Goal: Transaction & Acquisition: Purchase product/service

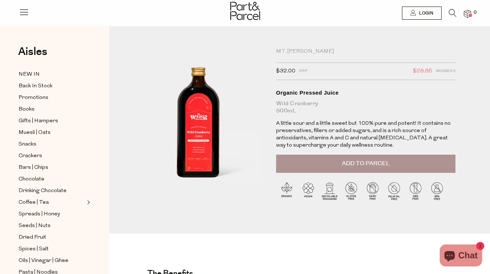
click at [301, 51] on div "Mt. Wilder" at bounding box center [366, 51] width 180 height 7
click at [280, 49] on div "Mt. Wilder" at bounding box center [366, 51] width 180 height 7
click at [447, 11] on li at bounding box center [449, 14] width 15 height 11
click at [450, 13] on icon at bounding box center [453, 13] width 8 height 8
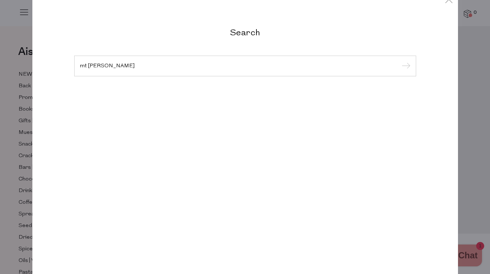
type input "mt wilder"
click at [399, 61] on input "submit" at bounding box center [404, 66] width 11 height 11
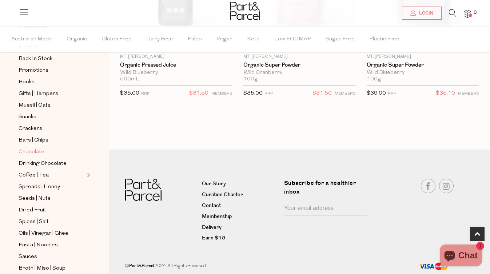
scroll to position [52, 0]
click at [37, 210] on span "Dried Fruit" at bounding box center [33, 209] width 28 height 9
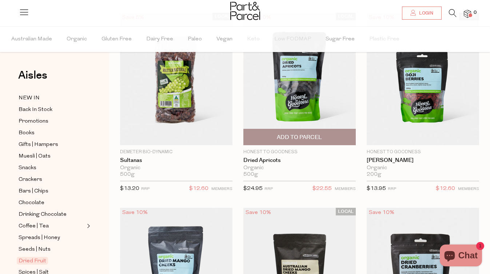
scroll to position [83, 0]
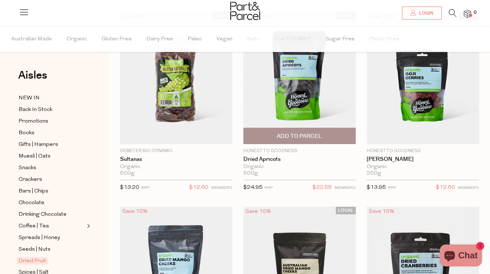
click at [309, 135] on span "Add To Parcel" at bounding box center [299, 136] width 45 height 8
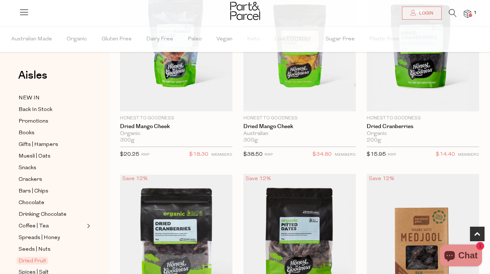
scroll to position [300, 0]
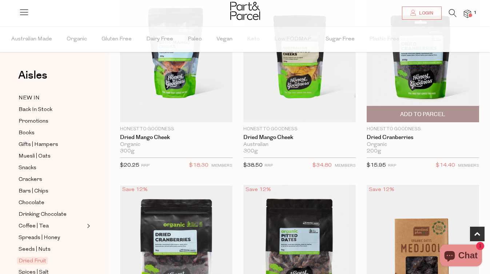
click at [418, 68] on img at bounding box center [423, 55] width 112 height 133
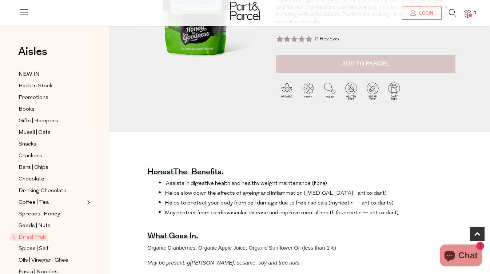
scroll to position [148, 0]
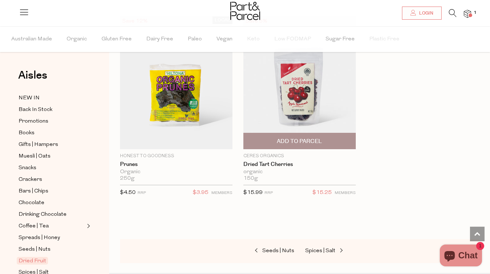
scroll to position [663, 0]
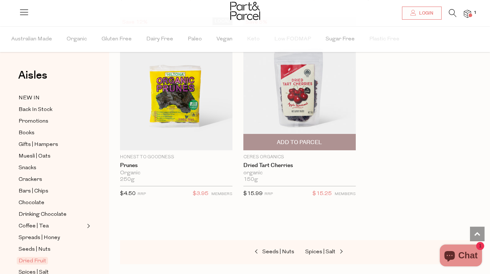
click at [304, 92] on img at bounding box center [299, 83] width 112 height 133
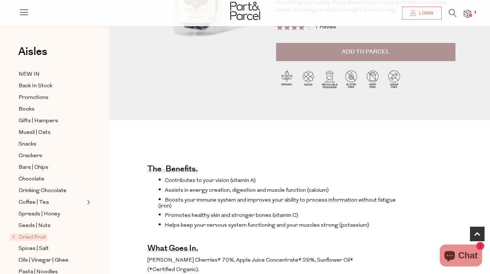
scroll to position [264, 0]
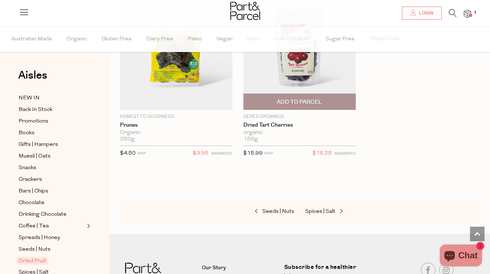
scroll to position [787, 0]
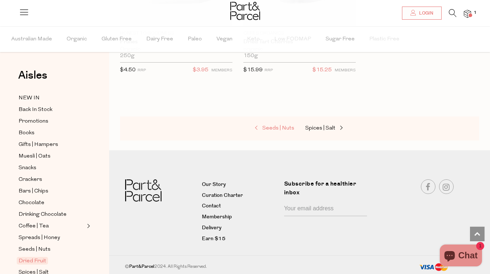
click at [284, 130] on span "Seeds | Nuts" at bounding box center [278, 128] width 32 height 5
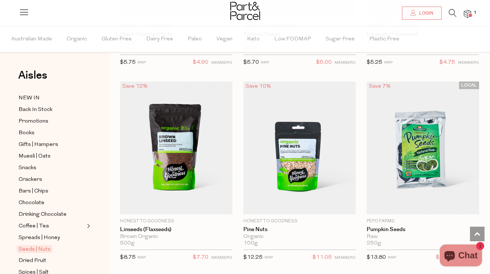
scroll to position [1966, 0]
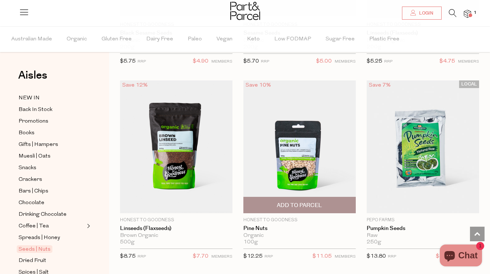
click at [296, 203] on span "Add To Parcel" at bounding box center [299, 206] width 45 height 8
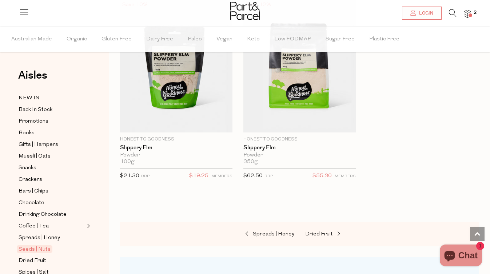
scroll to position [3041, 0]
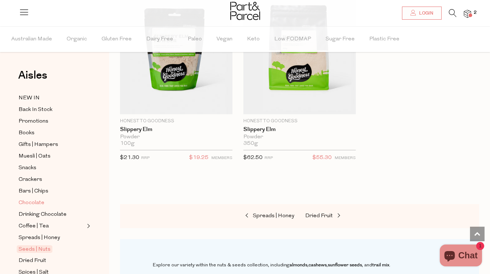
click at [27, 205] on span "Chocolate" at bounding box center [32, 203] width 26 height 9
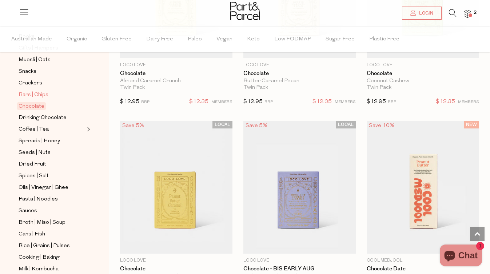
scroll to position [97, 0]
click at [34, 179] on span "Spices | Salt" at bounding box center [34, 175] width 30 height 9
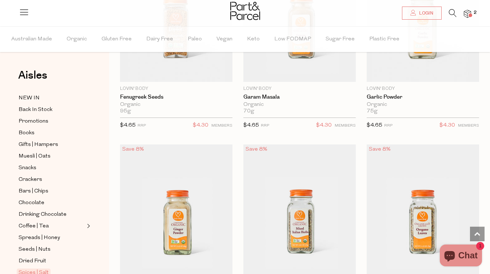
scroll to position [3002, 0]
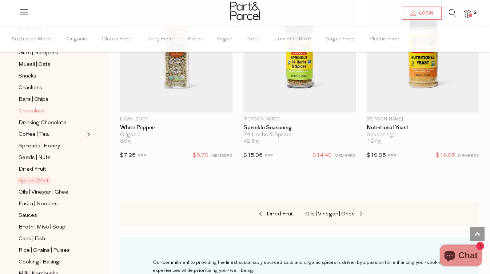
scroll to position [96, 0]
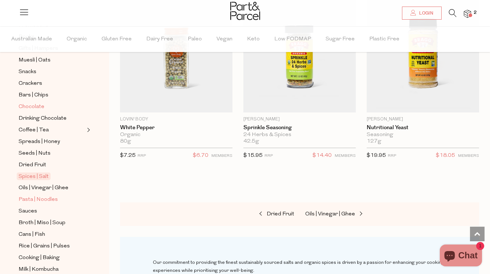
click at [43, 201] on span "Pasta | Noodles" at bounding box center [38, 199] width 39 height 9
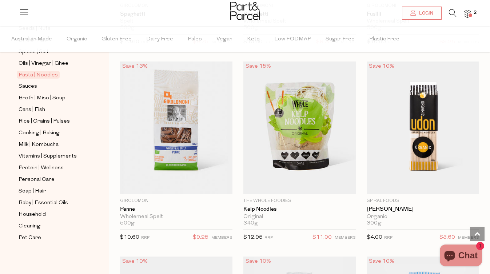
scroll to position [2214, 0]
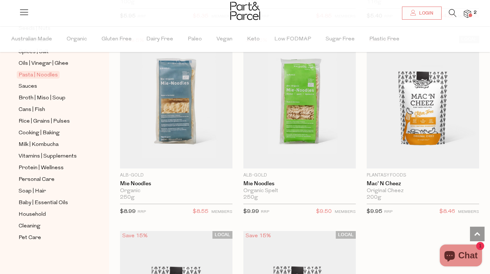
scroll to position [3383, 0]
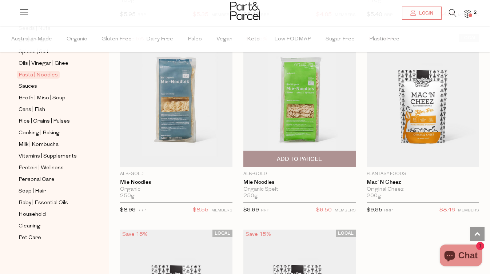
click at [299, 156] on span "Add To Parcel" at bounding box center [299, 159] width 45 height 8
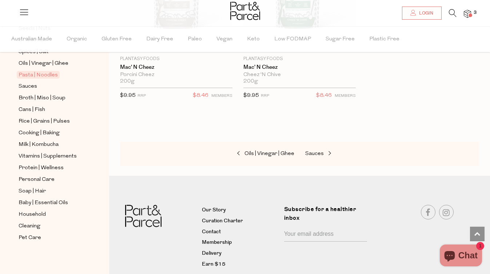
scroll to position [3715, 0]
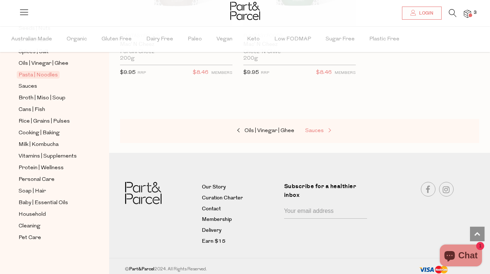
click at [311, 126] on link "Sauces" at bounding box center [341, 130] width 73 height 9
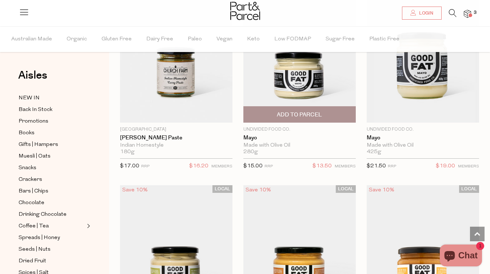
scroll to position [1080, 0]
click at [302, 108] on span "Add To Parcel" at bounding box center [300, 115] width 108 height 16
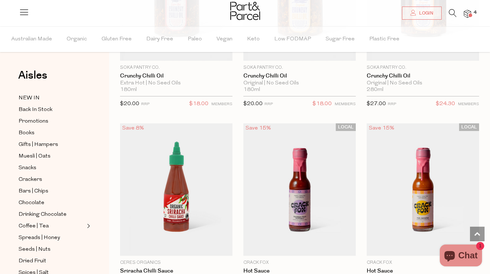
scroll to position [1803, 0]
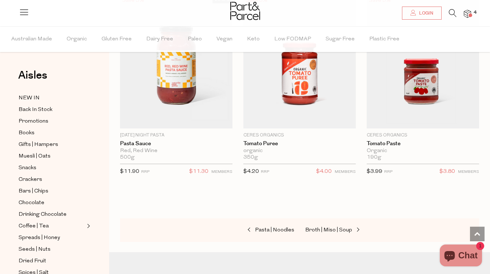
scroll to position [4297, 0]
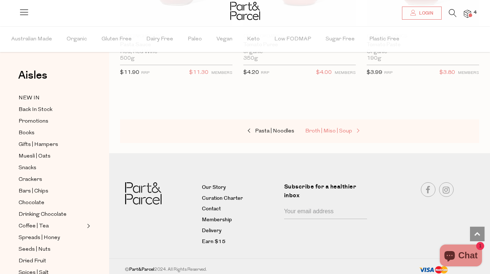
click at [327, 130] on span "Broth | Miso | Soup" at bounding box center [328, 130] width 47 height 5
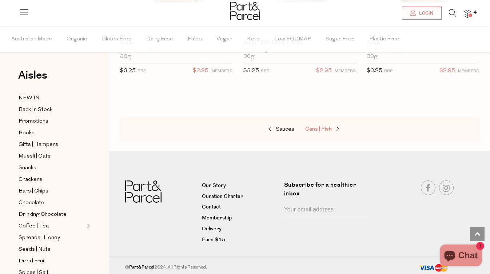
click at [327, 130] on span "Cans | Fish" at bounding box center [318, 129] width 27 height 5
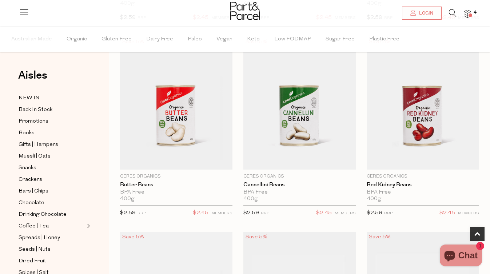
scroll to position [458, 0]
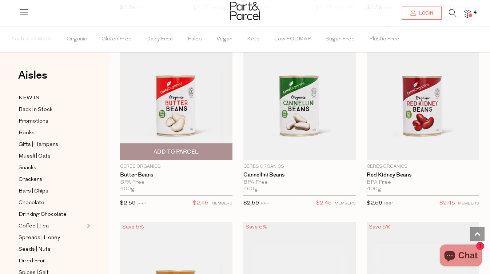
click at [154, 153] on span "Add To Parcel" at bounding box center [176, 152] width 45 height 8
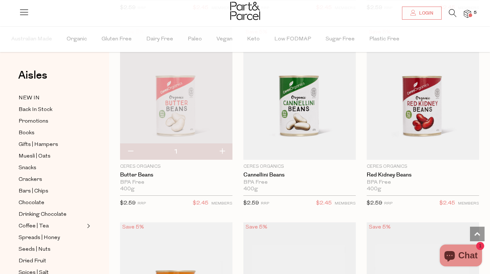
click at [224, 151] on button "button" at bounding box center [222, 152] width 21 height 16
type input "2"
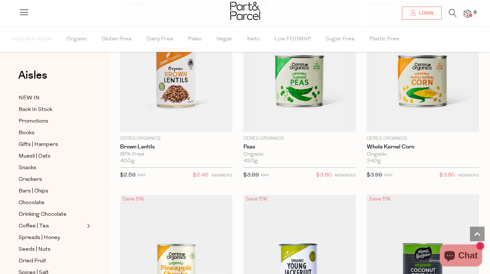
scroll to position [680, 0]
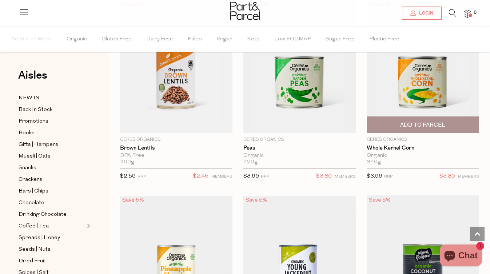
click at [448, 123] on span "Add To Parcel" at bounding box center [423, 125] width 108 height 16
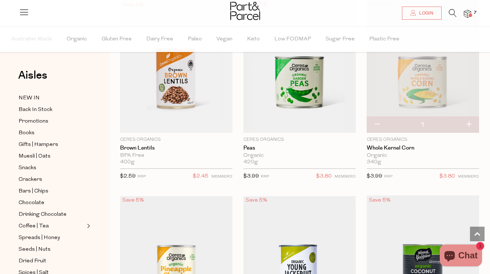
click at [469, 126] on button "button" at bounding box center [468, 125] width 21 height 16
type input "2"
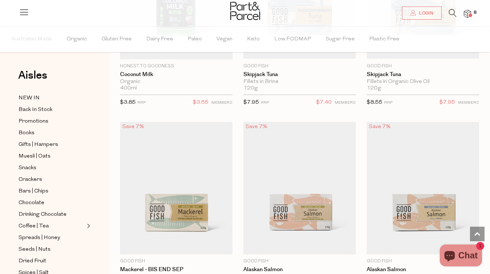
scroll to position [1186, 0]
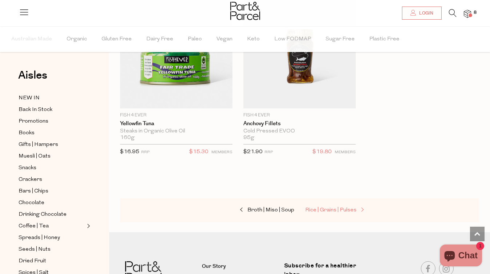
click at [339, 207] on span "Rice | Grains | Pulses" at bounding box center [330, 209] width 51 height 5
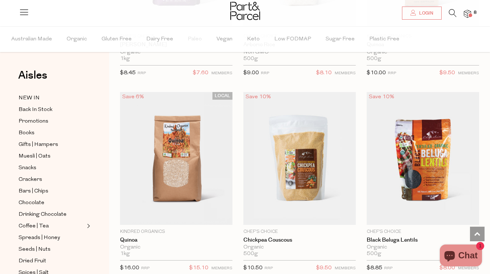
scroll to position [1214, 0]
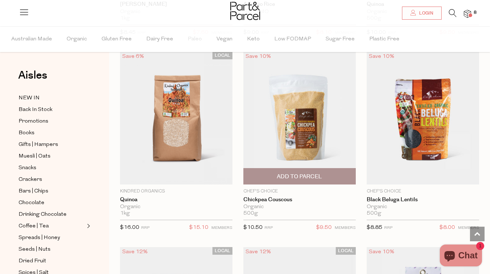
click at [312, 176] on span "Add To Parcel" at bounding box center [299, 177] width 45 height 8
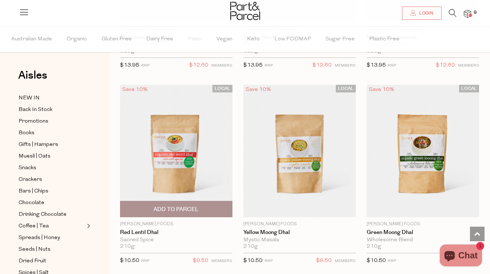
scroll to position [2181, 0]
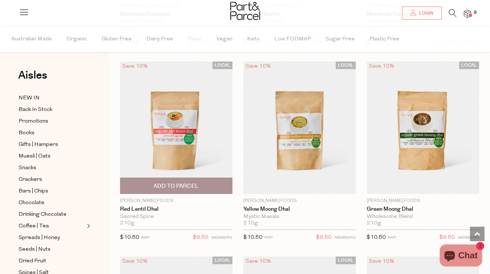
click at [168, 143] on img at bounding box center [176, 127] width 112 height 133
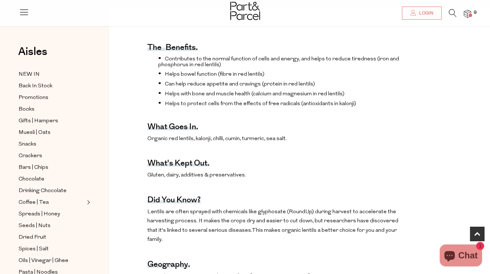
scroll to position [247, 0]
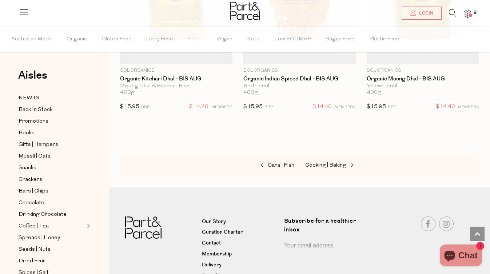
scroll to position [2542, 0]
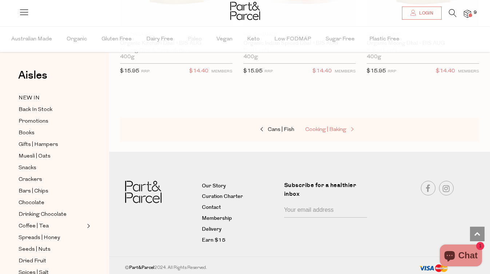
click at [334, 127] on span "Cooking | Baking" at bounding box center [325, 129] width 41 height 5
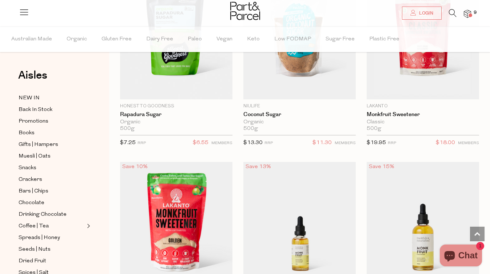
scroll to position [2551, 0]
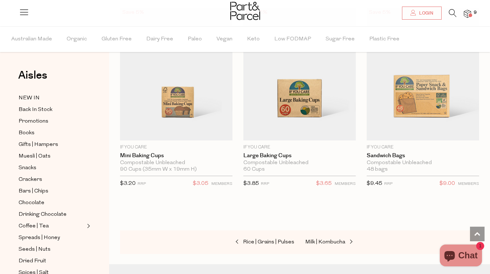
scroll to position [5172, 0]
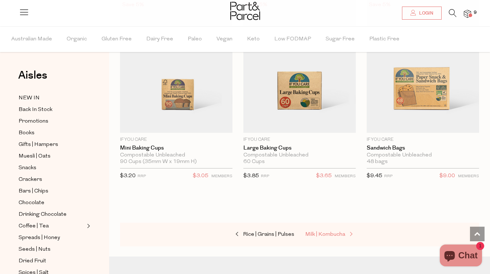
click at [337, 232] on span "Milk | Kombucha" at bounding box center [325, 234] width 40 height 5
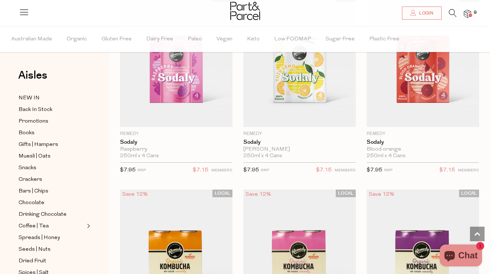
scroll to position [694, 0]
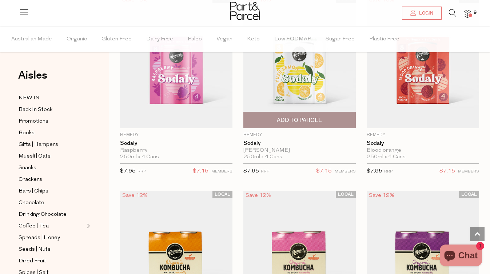
click at [281, 117] on span "Add To Parcel" at bounding box center [299, 120] width 45 height 8
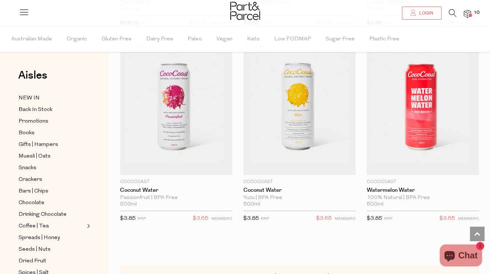
scroll to position [2059, 0]
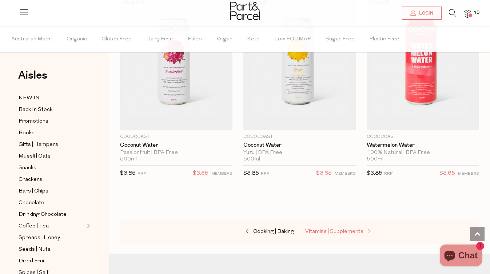
click at [315, 229] on span "Vitamins | Supplements" at bounding box center [334, 231] width 58 height 5
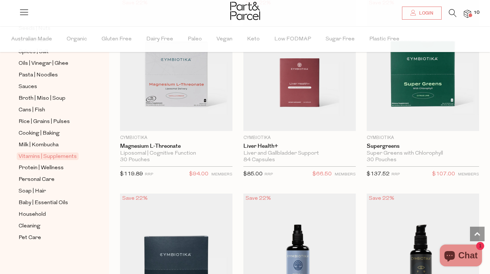
scroll to position [511, 0]
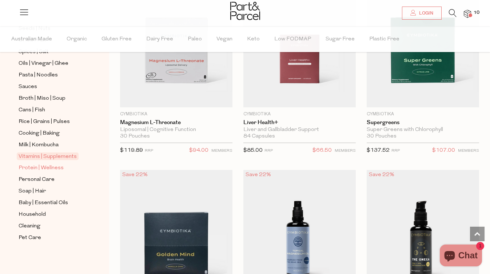
click at [50, 166] on span "Protein | Wellness" at bounding box center [41, 168] width 45 height 9
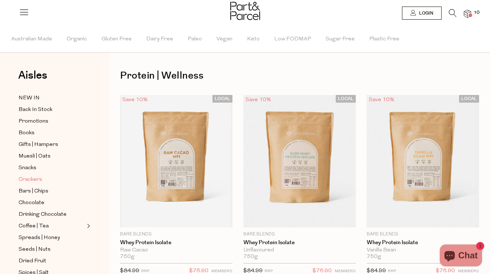
click at [41, 181] on span "Crackers" at bounding box center [31, 179] width 24 height 9
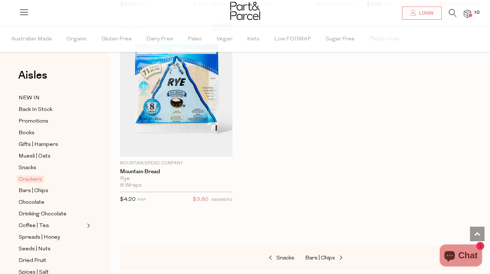
scroll to position [2414, 0]
click at [335, 250] on div "Snacks Bars | Chips" at bounding box center [299, 258] width 359 height 24
click at [327, 255] on span "Bars | Chips" at bounding box center [320, 257] width 30 height 5
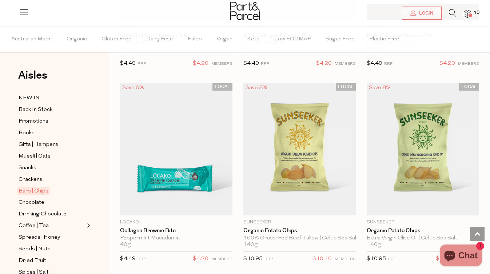
scroll to position [3560, 0]
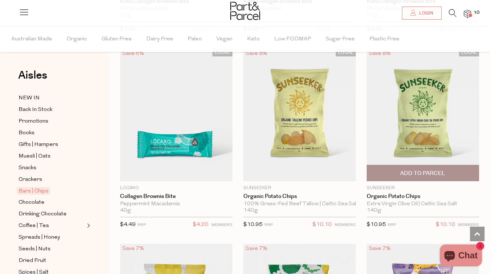
click at [417, 170] on span "Add To Parcel" at bounding box center [422, 174] width 45 height 8
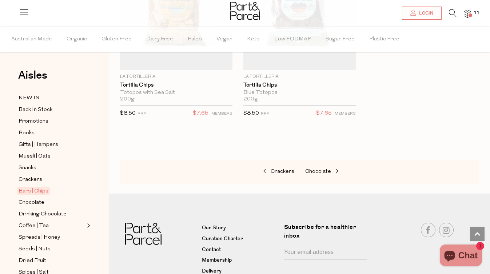
scroll to position [4684, 0]
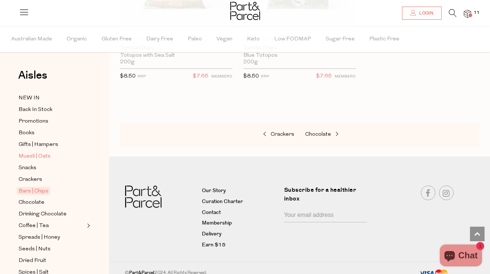
click at [46, 154] on span "Muesli | Oats" at bounding box center [35, 156] width 32 height 9
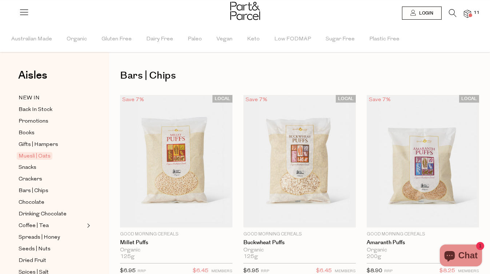
click at [23, 165] on span "Snacks" at bounding box center [28, 167] width 18 height 9
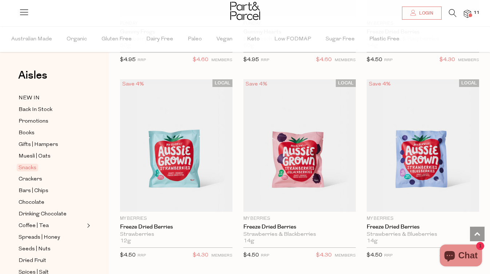
scroll to position [1404, 0]
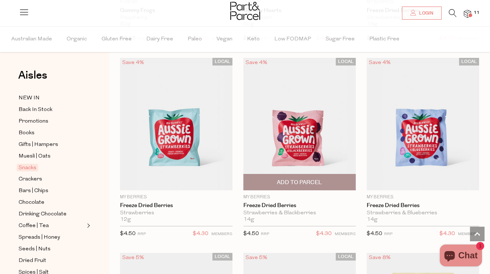
click at [274, 180] on span "Add To Parcel" at bounding box center [300, 182] width 108 height 16
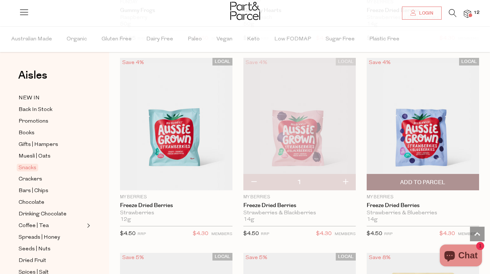
click at [433, 181] on span "Add To Parcel" at bounding box center [422, 183] width 45 height 8
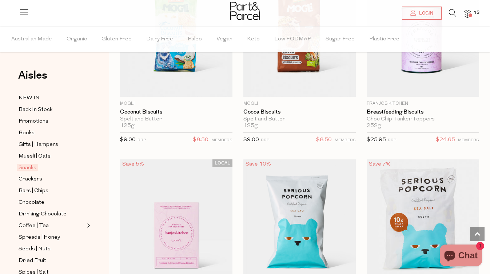
scroll to position [2488, 0]
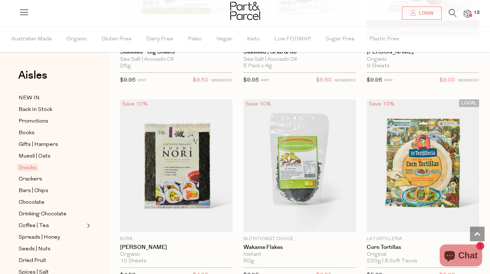
scroll to position [3704, 0]
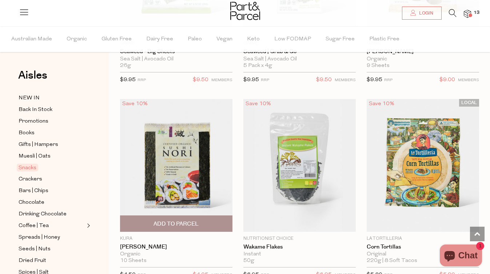
click at [135, 225] on span "Add To Parcel" at bounding box center [176, 224] width 108 height 16
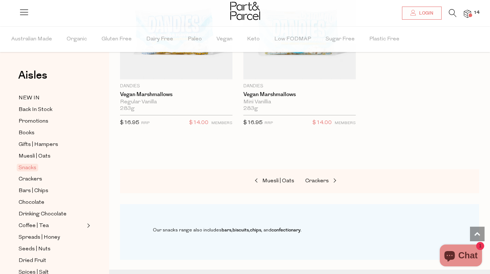
scroll to position [4456, 0]
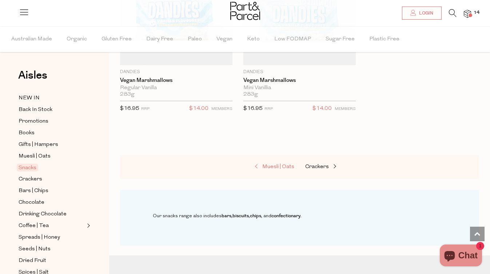
click at [267, 164] on span "Muesli | Oats" at bounding box center [278, 166] width 32 height 5
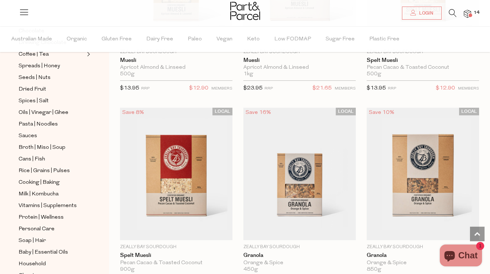
scroll to position [221, 0]
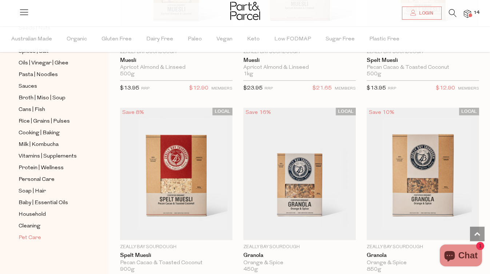
click at [27, 237] on span "Pet Care" at bounding box center [30, 238] width 23 height 9
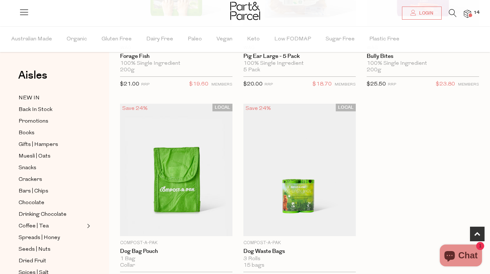
scroll to position [483, 0]
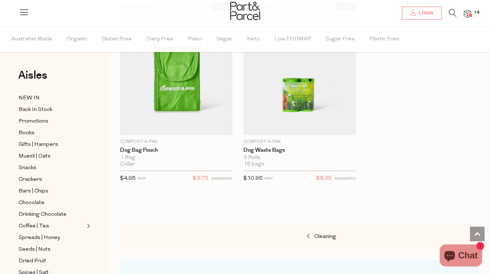
click at [474, 14] on span "14" at bounding box center [476, 12] width 9 height 7
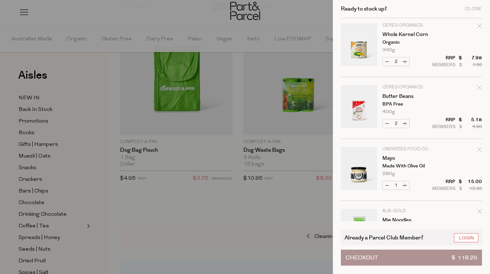
scroll to position [602, 0]
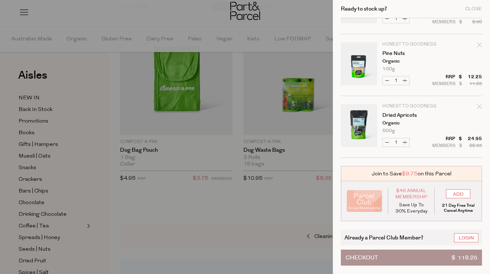
click at [430, 259] on button "Checkout $ 118.25" at bounding box center [411, 258] width 141 height 16
